Goal: Complete application form

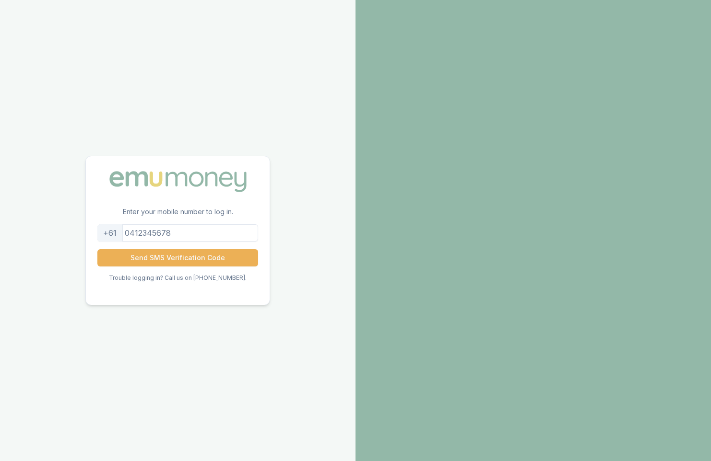
click at [207, 229] on input "tel" at bounding box center [177, 232] width 161 height 17
type input "0409968793"
click at [190, 258] on button "Send SMS Verification Code" at bounding box center [177, 257] width 161 height 17
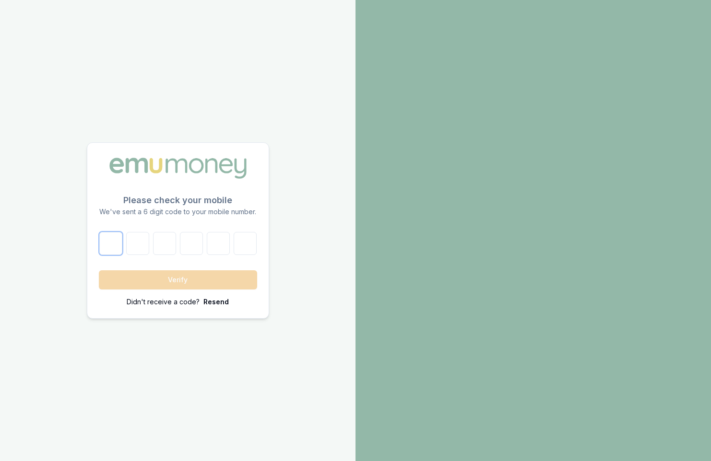
click at [116, 249] on input "number" at bounding box center [110, 243] width 23 height 23
type input "8"
type input "2"
type input "0"
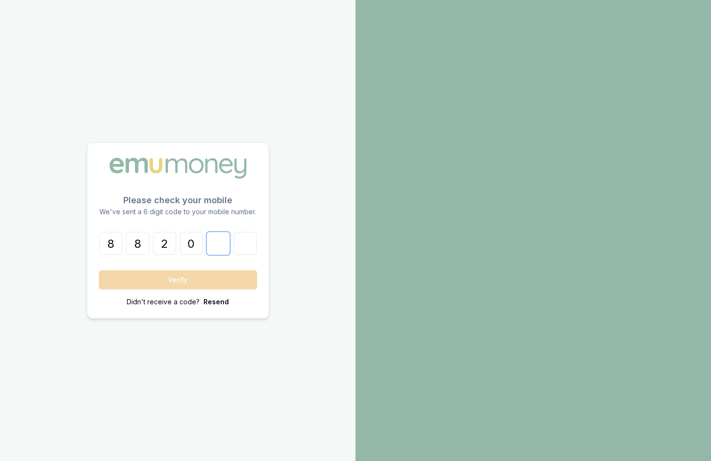
type input "4"
type input "5"
click at [157, 279] on button "Verify" at bounding box center [178, 280] width 158 height 19
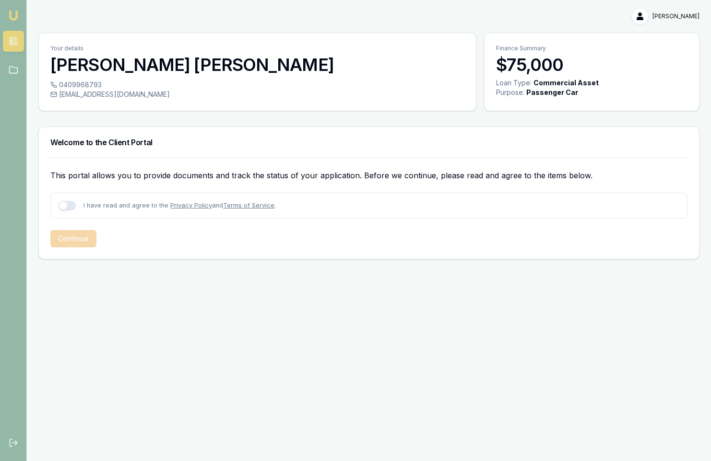
click at [66, 208] on button "button" at bounding box center [67, 206] width 17 height 10
checkbox input "true"
click at [81, 240] on button "Continue" at bounding box center [73, 238] width 46 height 17
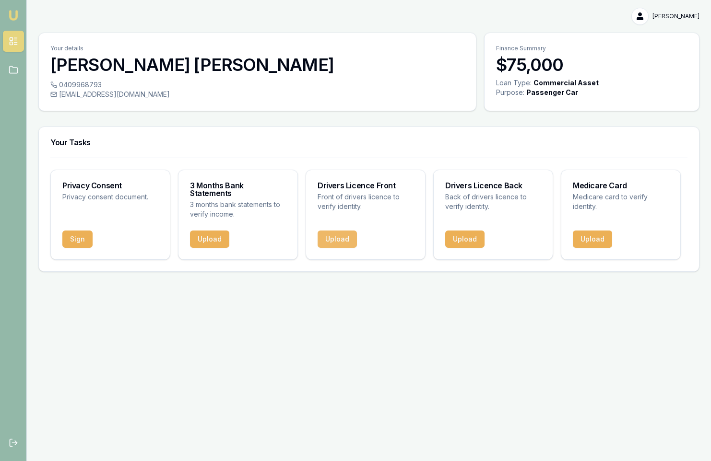
click at [344, 234] on button "Upload" at bounding box center [337, 239] width 39 height 17
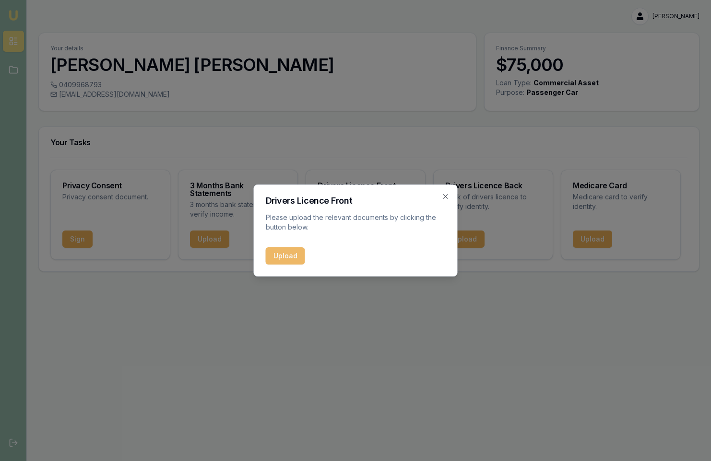
click at [283, 260] on button "Upload" at bounding box center [285, 255] width 39 height 17
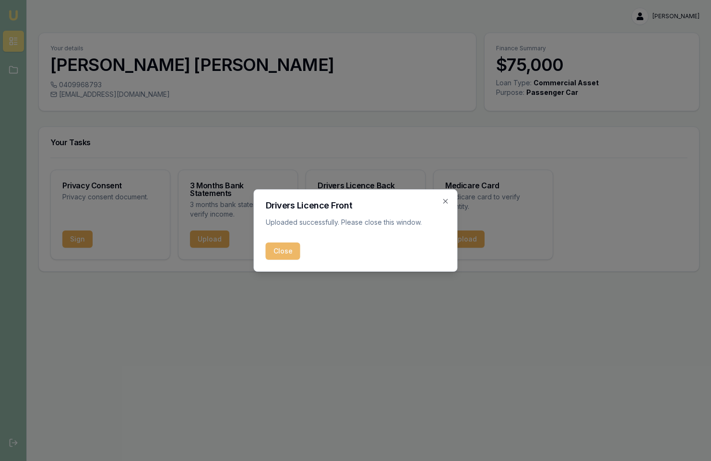
click at [287, 253] on button "Close" at bounding box center [283, 251] width 35 height 17
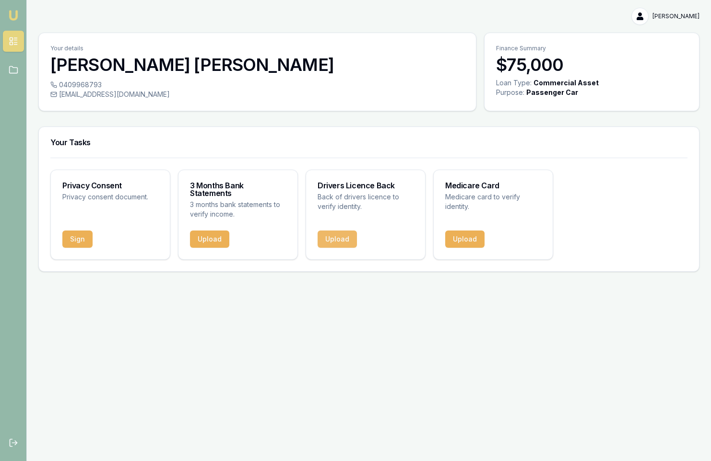
click at [347, 231] on button "Upload" at bounding box center [337, 239] width 39 height 17
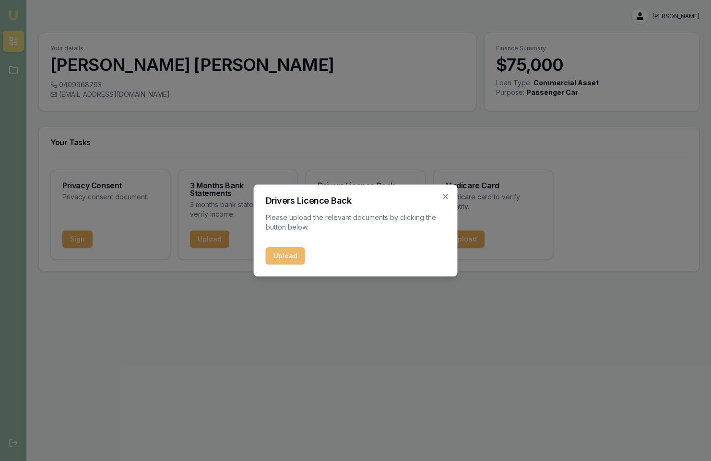
click at [293, 259] on button "Upload" at bounding box center [285, 255] width 39 height 17
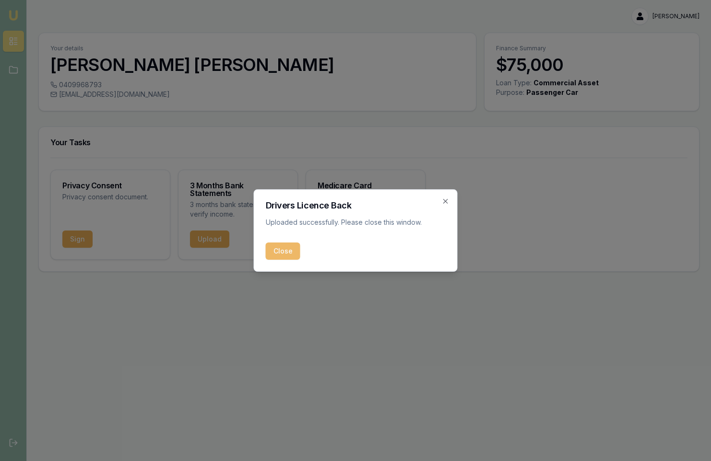
click at [285, 251] on button "Close" at bounding box center [283, 251] width 35 height 17
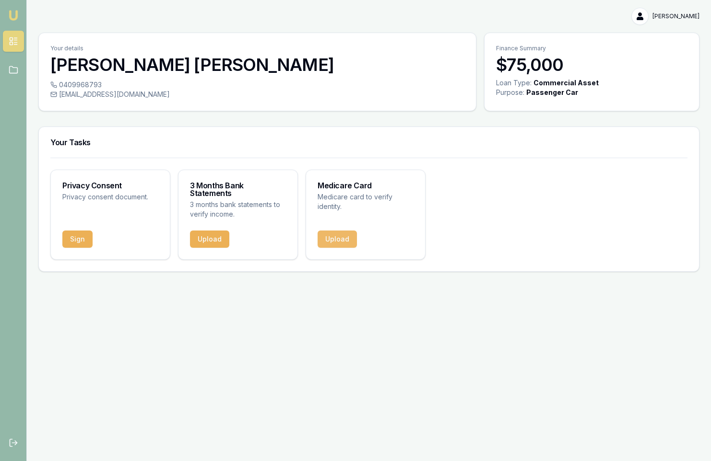
click at [342, 232] on button "Upload" at bounding box center [337, 239] width 39 height 17
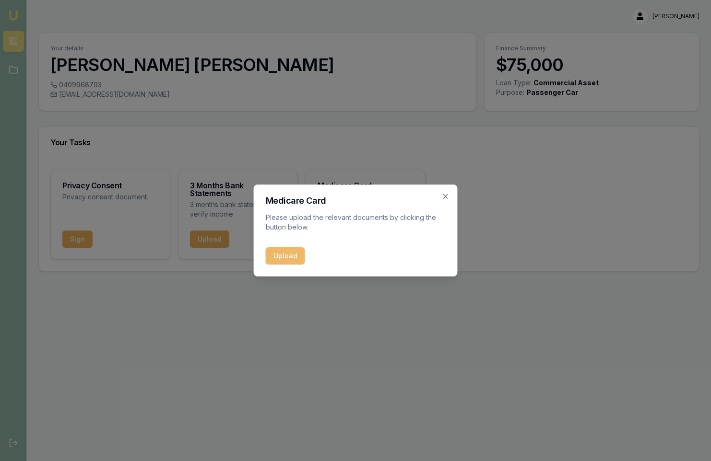
click at [292, 257] on button "Upload" at bounding box center [285, 255] width 39 height 17
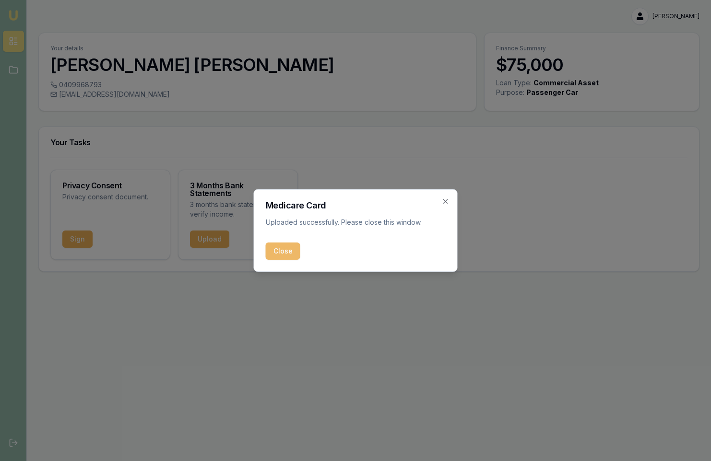
click at [289, 255] on button "Close" at bounding box center [283, 251] width 35 height 17
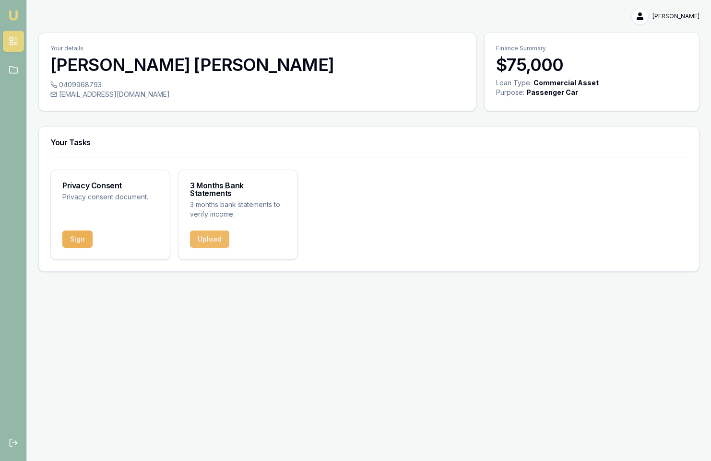
click at [210, 231] on button "Upload" at bounding box center [209, 239] width 39 height 17
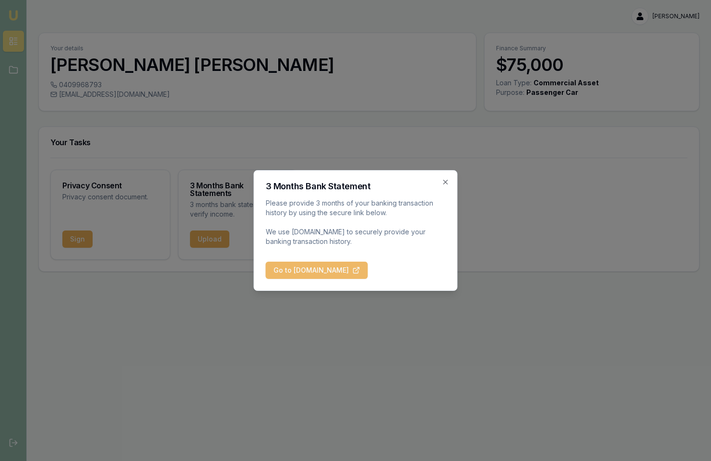
click at [290, 274] on button "Go to [DOMAIN_NAME]" at bounding box center [317, 270] width 102 height 17
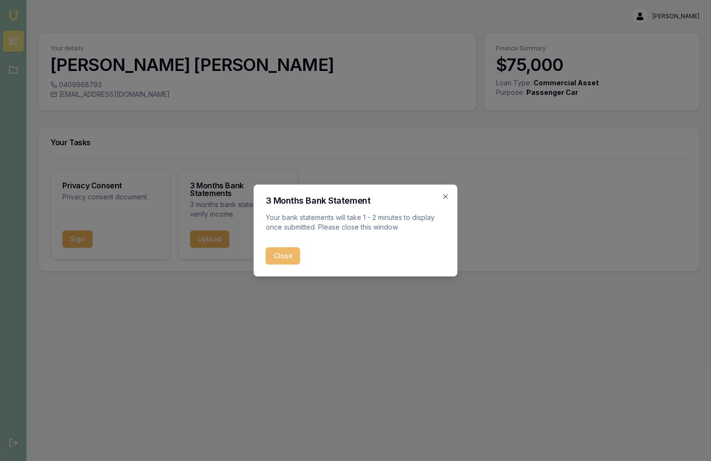
click at [281, 257] on button "Close" at bounding box center [283, 255] width 35 height 17
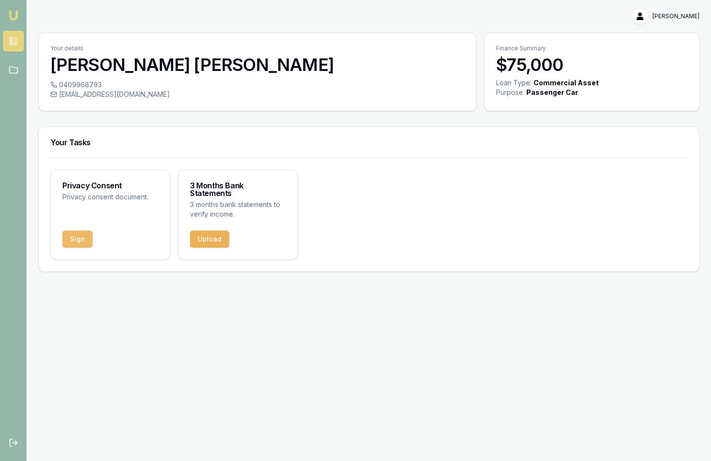
click at [76, 233] on button "Sign" at bounding box center [77, 239] width 30 height 17
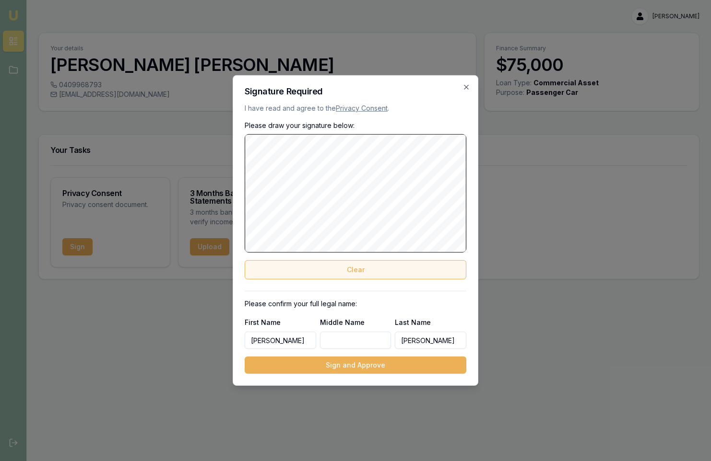
click at [353, 271] on button "Clear" at bounding box center [356, 269] width 222 height 19
click at [362, 272] on button "Clear" at bounding box center [356, 269] width 222 height 19
drag, startPoint x: 358, startPoint y: 268, endPoint x: 338, endPoint y: 254, distance: 24.5
click at [355, 265] on button "Clear" at bounding box center [356, 269] width 222 height 19
click at [298, 336] on input "[PERSON_NAME]" at bounding box center [280, 340] width 71 height 17
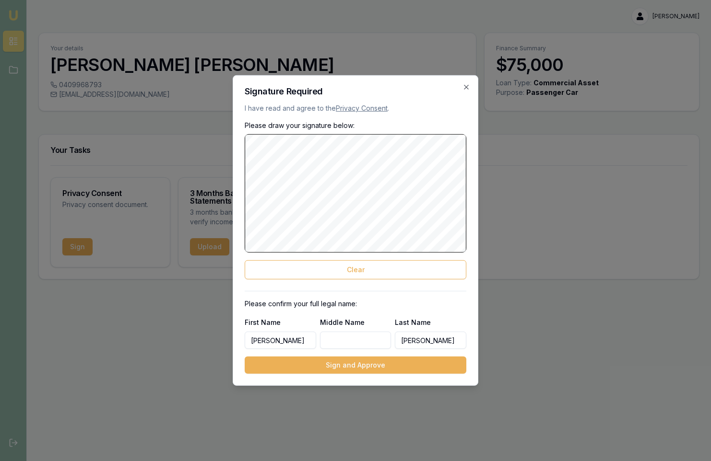
type input "[PERSON_NAME]"
click at [362, 364] on button "Sign and Approve" at bounding box center [356, 365] width 222 height 17
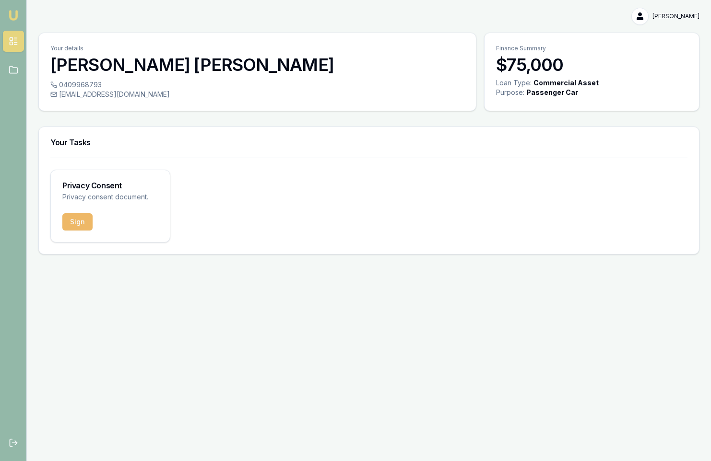
click at [84, 227] on button "Sign" at bounding box center [77, 221] width 30 height 17
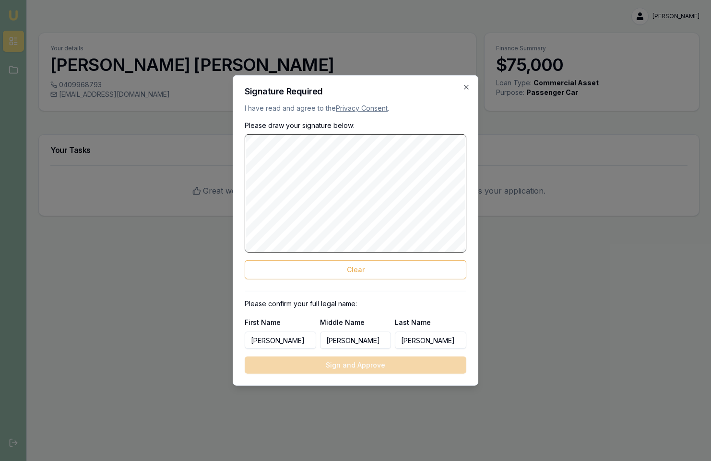
click at [468, 86] on icon "button" at bounding box center [466, 87] width 8 height 8
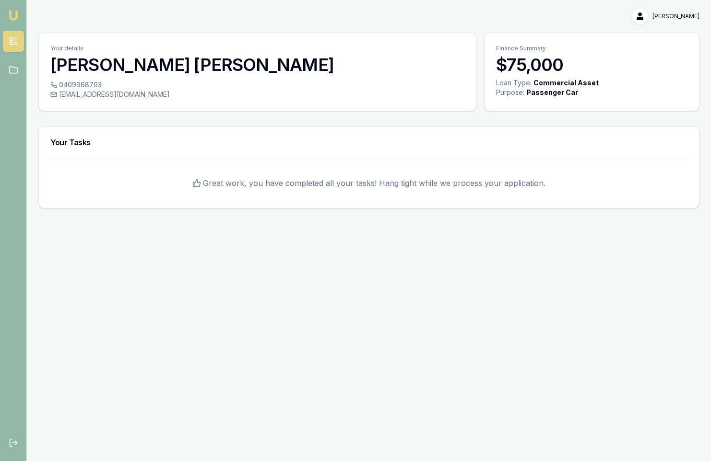
click at [15, 18] on img at bounding box center [14, 16] width 12 height 12
click at [13, 71] on icon at bounding box center [14, 70] width 10 height 10
